Goal: Task Accomplishment & Management: Complete application form

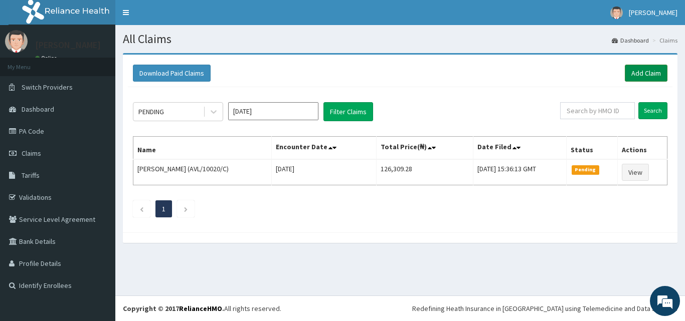
click at [628, 76] on link "Add Claim" at bounding box center [646, 73] width 43 height 17
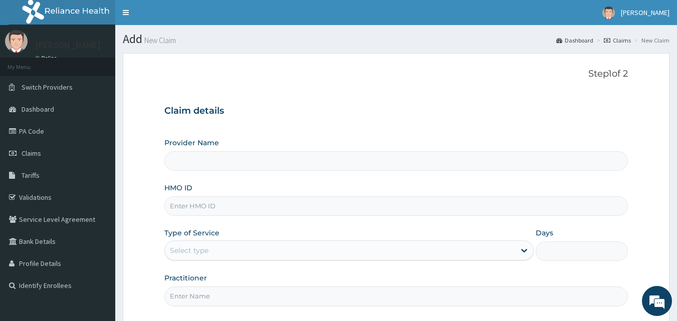
type input "Mobonike Hospital and Maternity home"
click at [390, 208] on input "HMO ID" at bounding box center [396, 207] width 464 height 20
type input "GBZ/10527/A"
click at [378, 245] on div "Select type" at bounding box center [340, 251] width 350 height 16
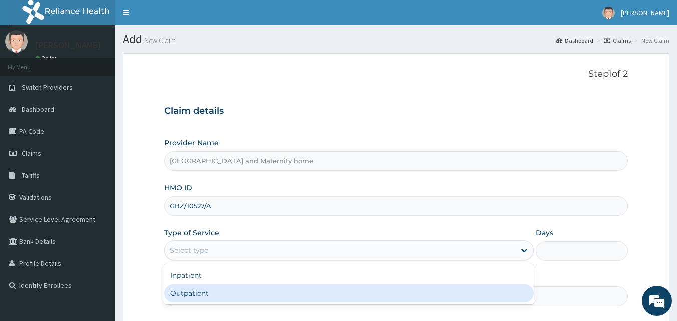
click at [317, 299] on div "Outpatient" at bounding box center [349, 294] width 370 height 18
type input "1"
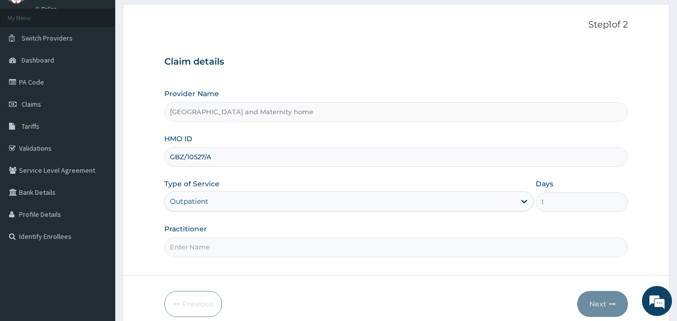
scroll to position [94, 0]
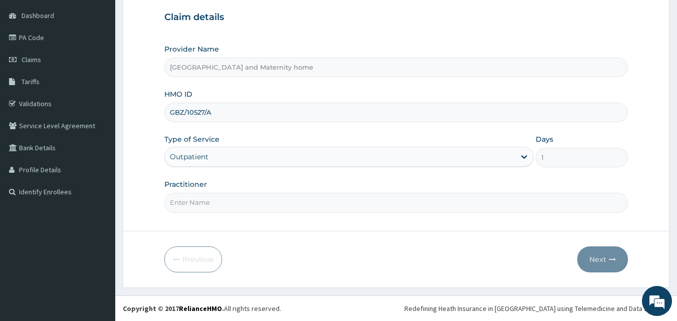
click at [420, 202] on input "Practitioner" at bounding box center [396, 203] width 464 height 20
type input "DR. UDOFIA"
click at [611, 259] on icon "button" at bounding box center [612, 259] width 7 height 7
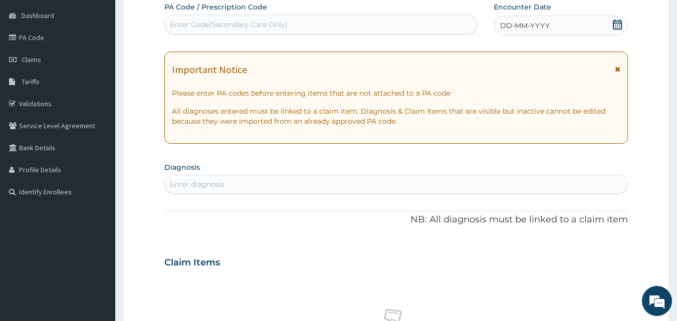
click at [618, 23] on icon at bounding box center [617, 25] width 9 height 10
click at [300, 24] on div "Enter Code(Secondary Care Only)" at bounding box center [321, 25] width 313 height 16
paste input "PA/ACE851"
type input "PA/ACE851"
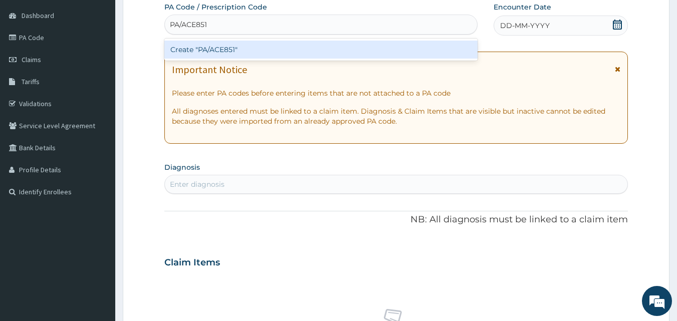
click at [265, 51] on div "Create "PA/ACE851"" at bounding box center [321, 50] width 314 height 18
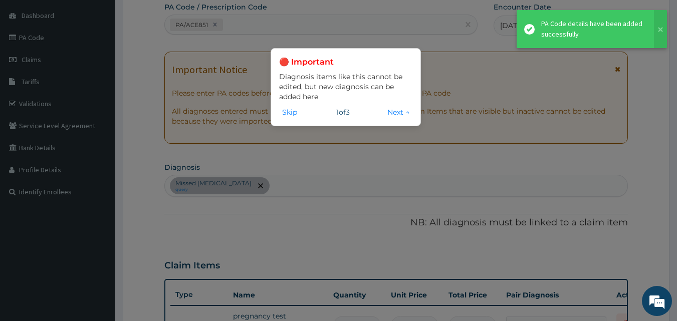
scroll to position [108, 0]
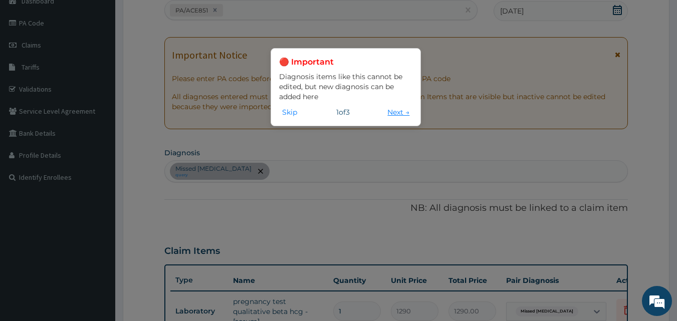
click at [396, 107] on button "Next →" at bounding box center [399, 112] width 28 height 11
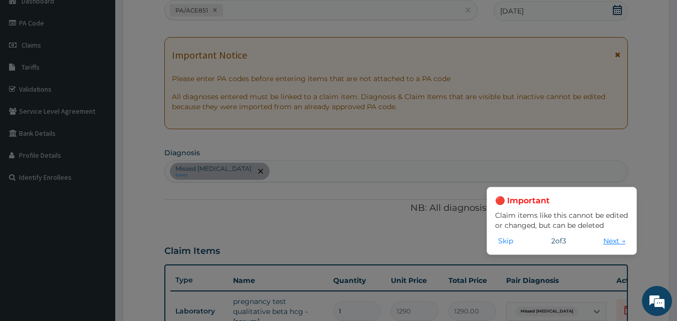
click at [611, 244] on button "Next →" at bounding box center [615, 241] width 28 height 11
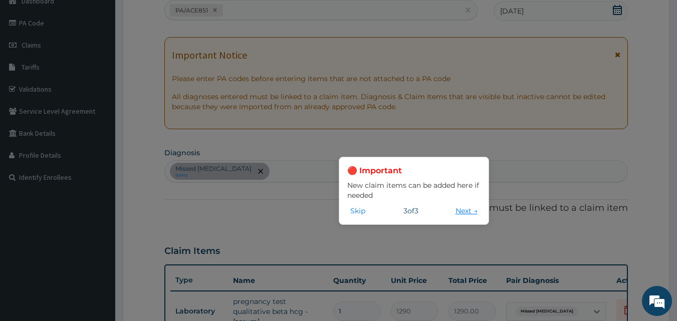
click at [468, 214] on button "Next →" at bounding box center [467, 211] width 28 height 11
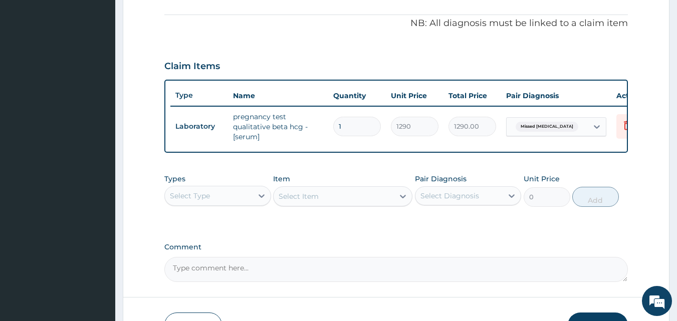
scroll to position [312, 0]
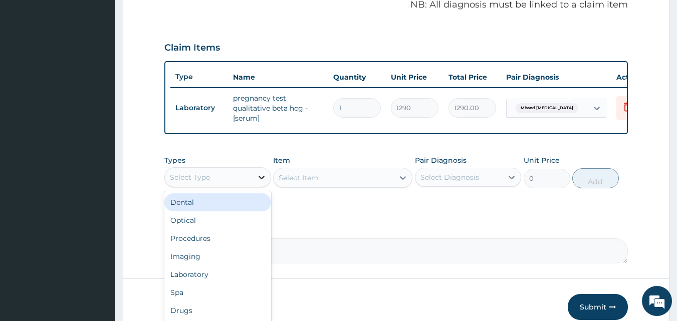
click at [263, 183] on icon at bounding box center [262, 177] width 10 height 10
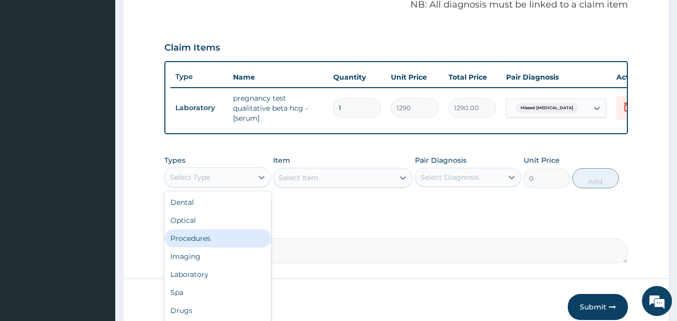
click at [230, 245] on div "Procedures" at bounding box center [217, 239] width 107 height 18
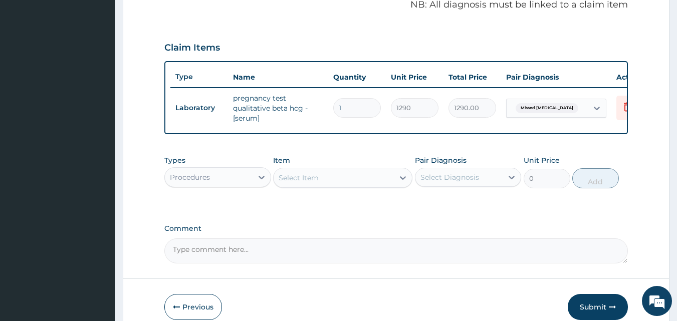
click at [317, 183] on div "Select Item" at bounding box center [299, 178] width 40 height 10
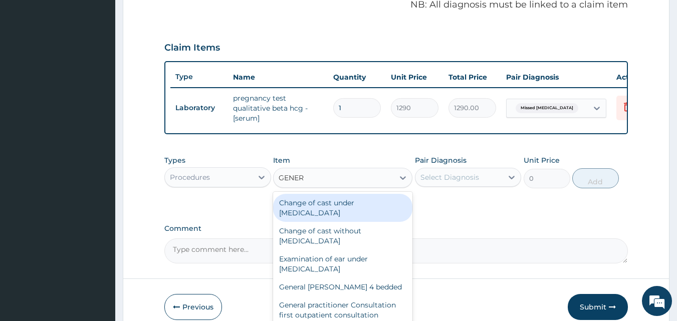
type input "GENERA"
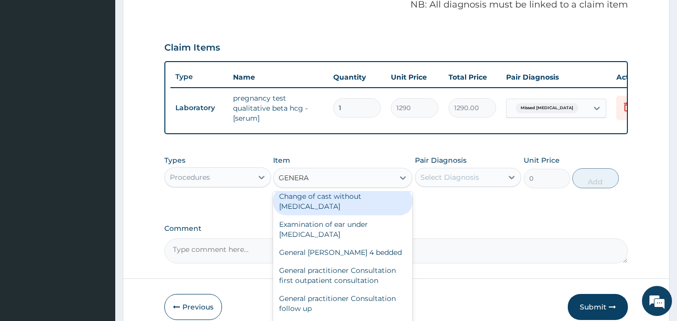
scroll to position [36, 0]
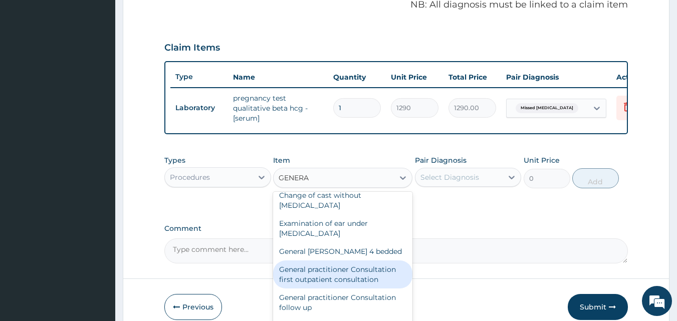
click at [355, 281] on div "General practitioner Consultation first outpatient consultation" at bounding box center [342, 275] width 139 height 28
type input "3547.5"
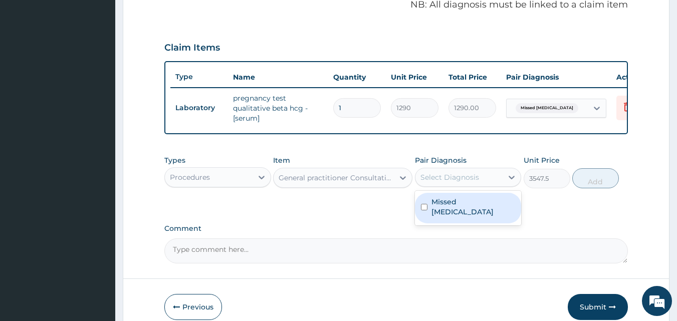
click at [495, 186] on div "Select Diagnosis" at bounding box center [460, 177] width 88 height 16
click at [458, 216] on div "Missed miscarriage" at bounding box center [468, 208] width 107 height 31
checkbox input "true"
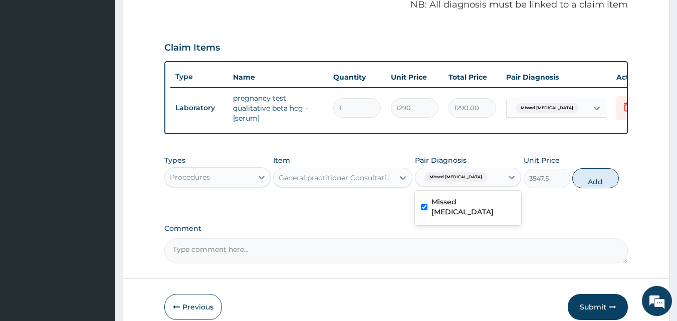
click at [598, 181] on button "Add" at bounding box center [596, 178] width 47 height 20
type input "0"
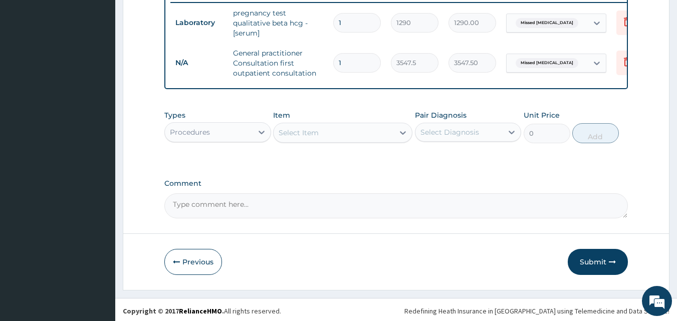
scroll to position [407, 0]
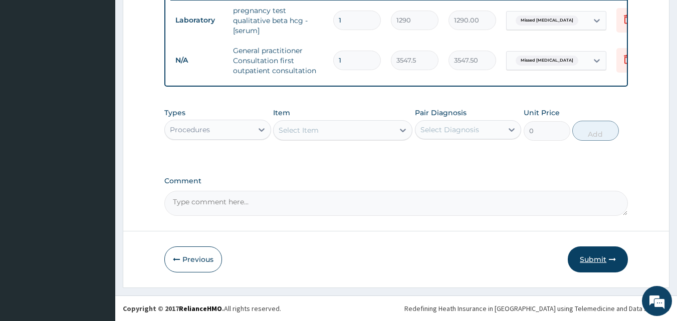
click at [593, 258] on button "Submit" at bounding box center [598, 260] width 60 height 26
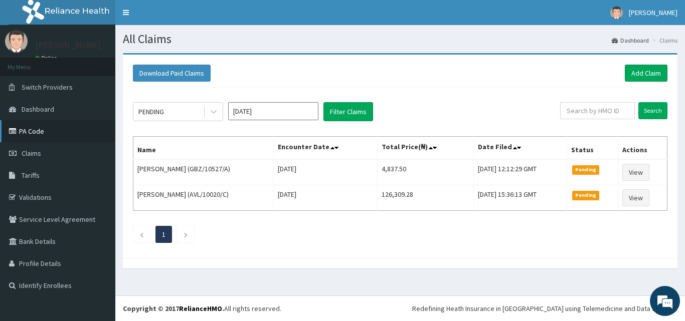
click at [35, 132] on link "PA Code" at bounding box center [57, 131] width 115 height 22
